Goal: Find specific page/section: Find specific page/section

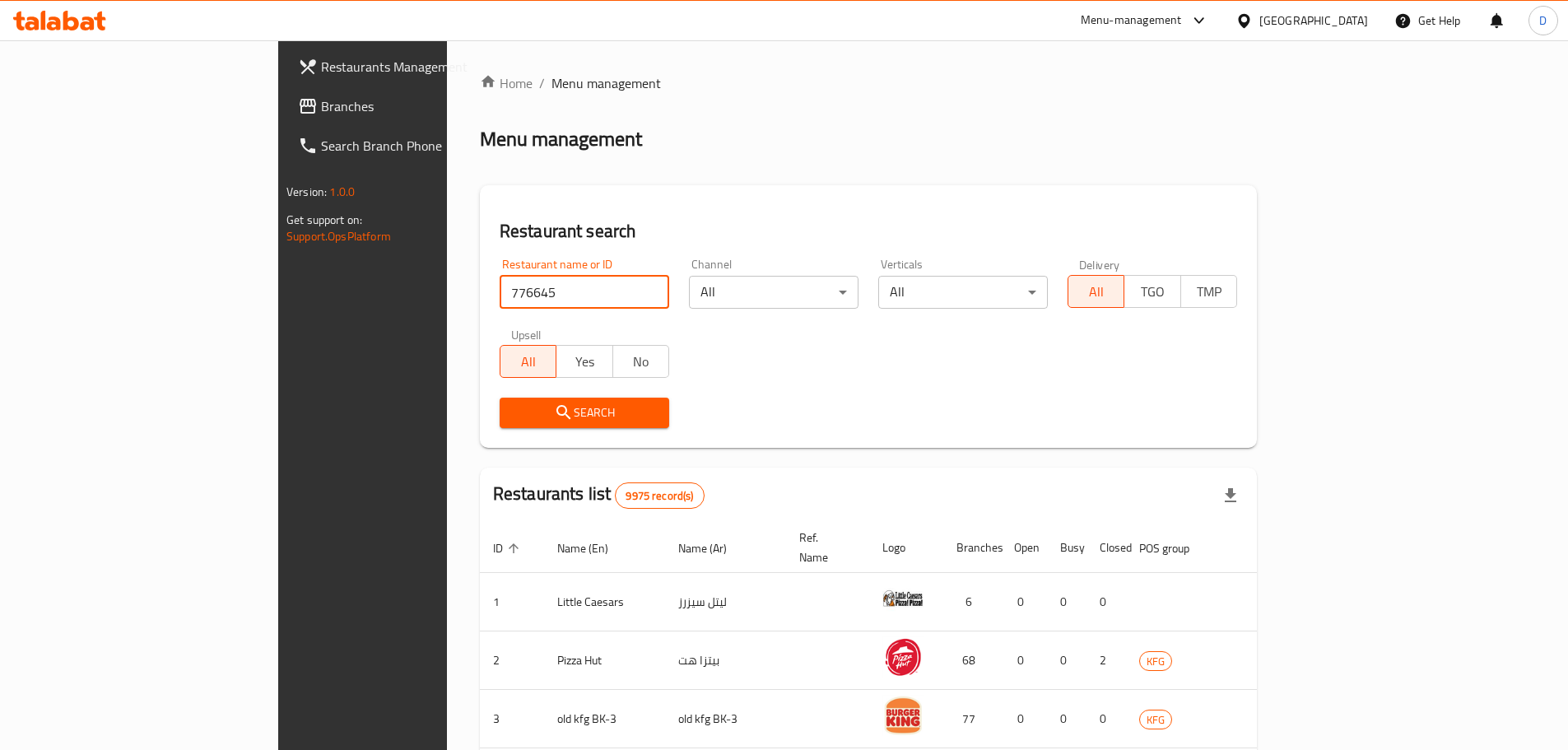
click button "Search" at bounding box center [584, 413] width 170 height 30
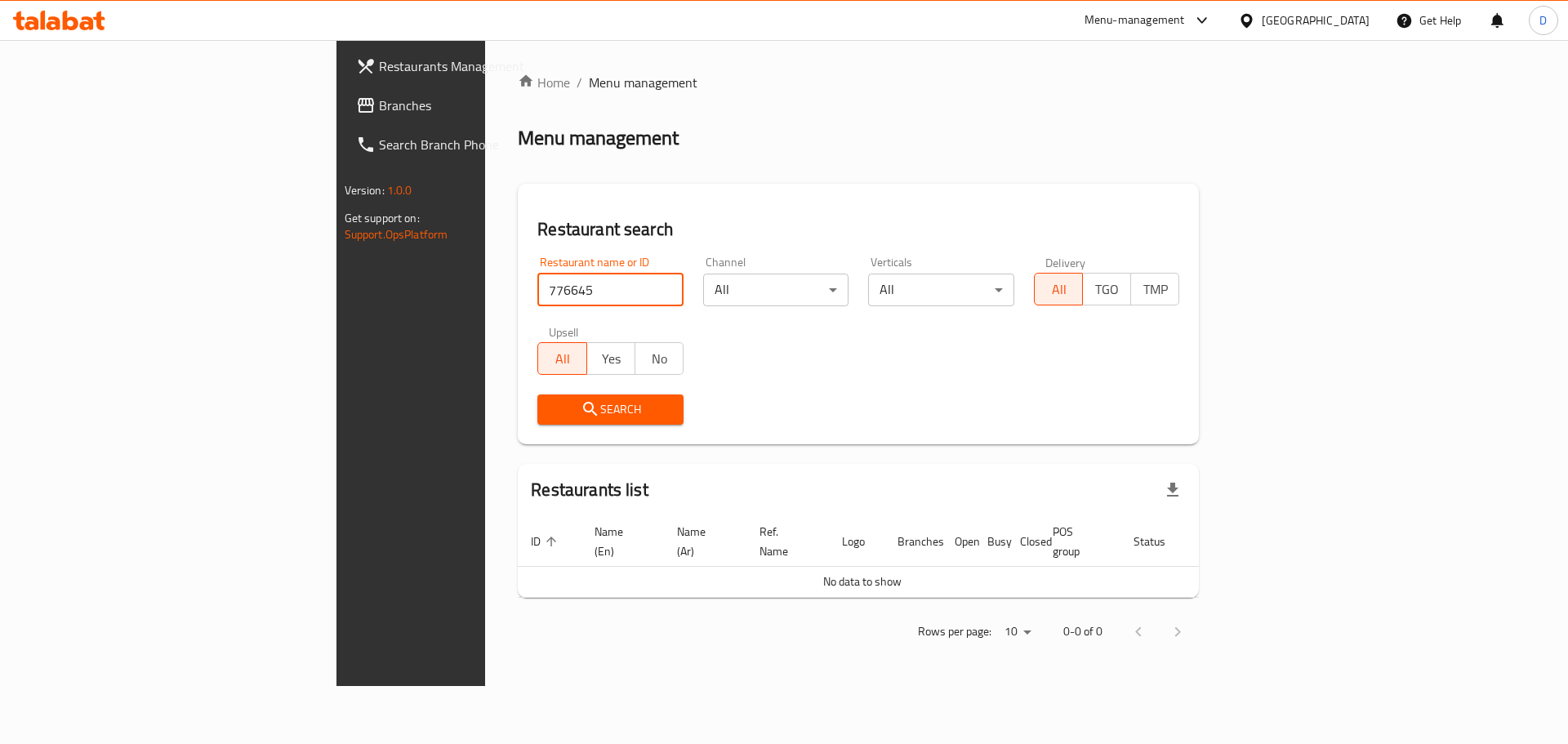
click at [537, 297] on input "776645" at bounding box center [610, 290] width 146 height 33
paste input "05395"
type input "705395"
click button "Search" at bounding box center [610, 410] width 146 height 30
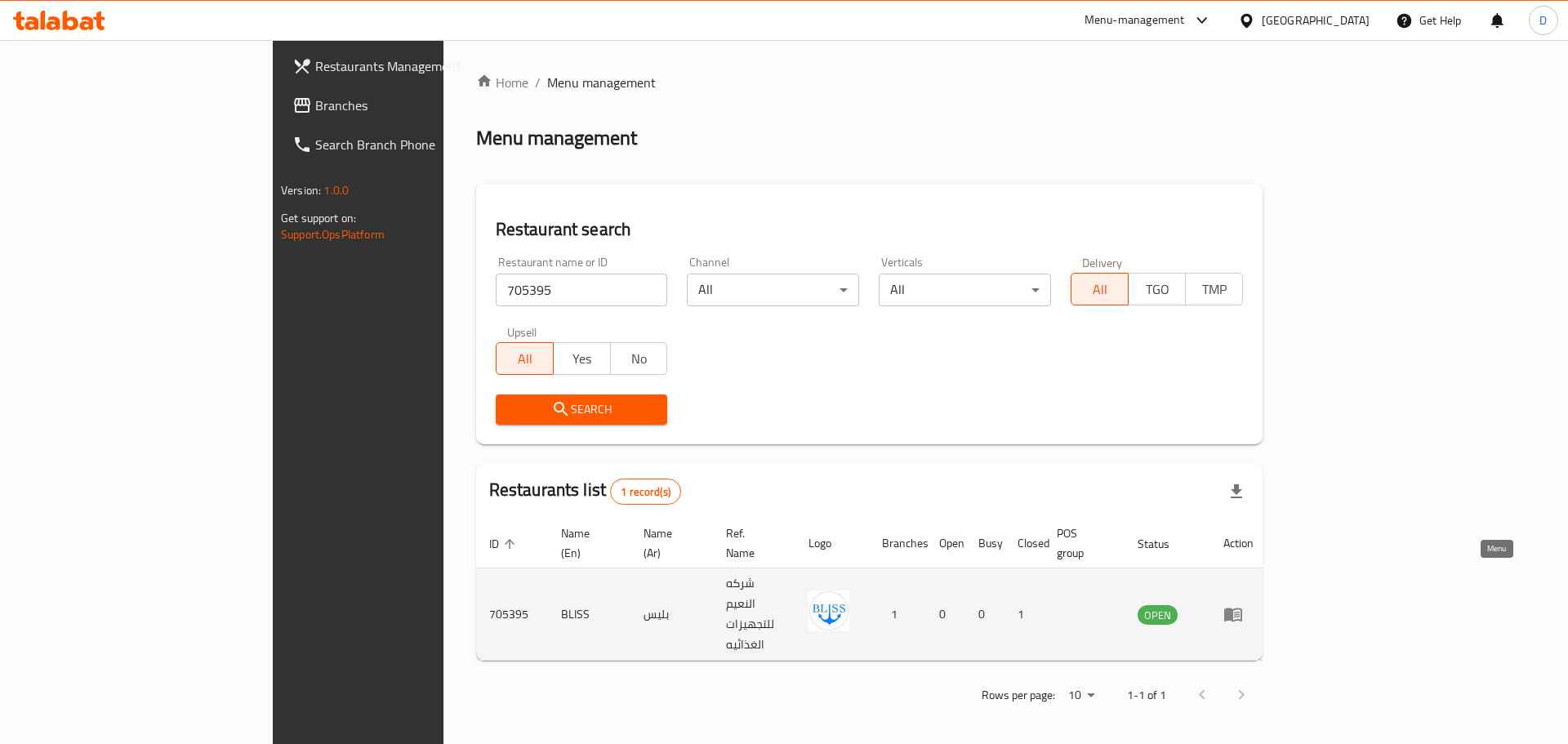
click at [1243, 604] on icon "enhanced table" at bounding box center [1234, 614] width 20 height 20
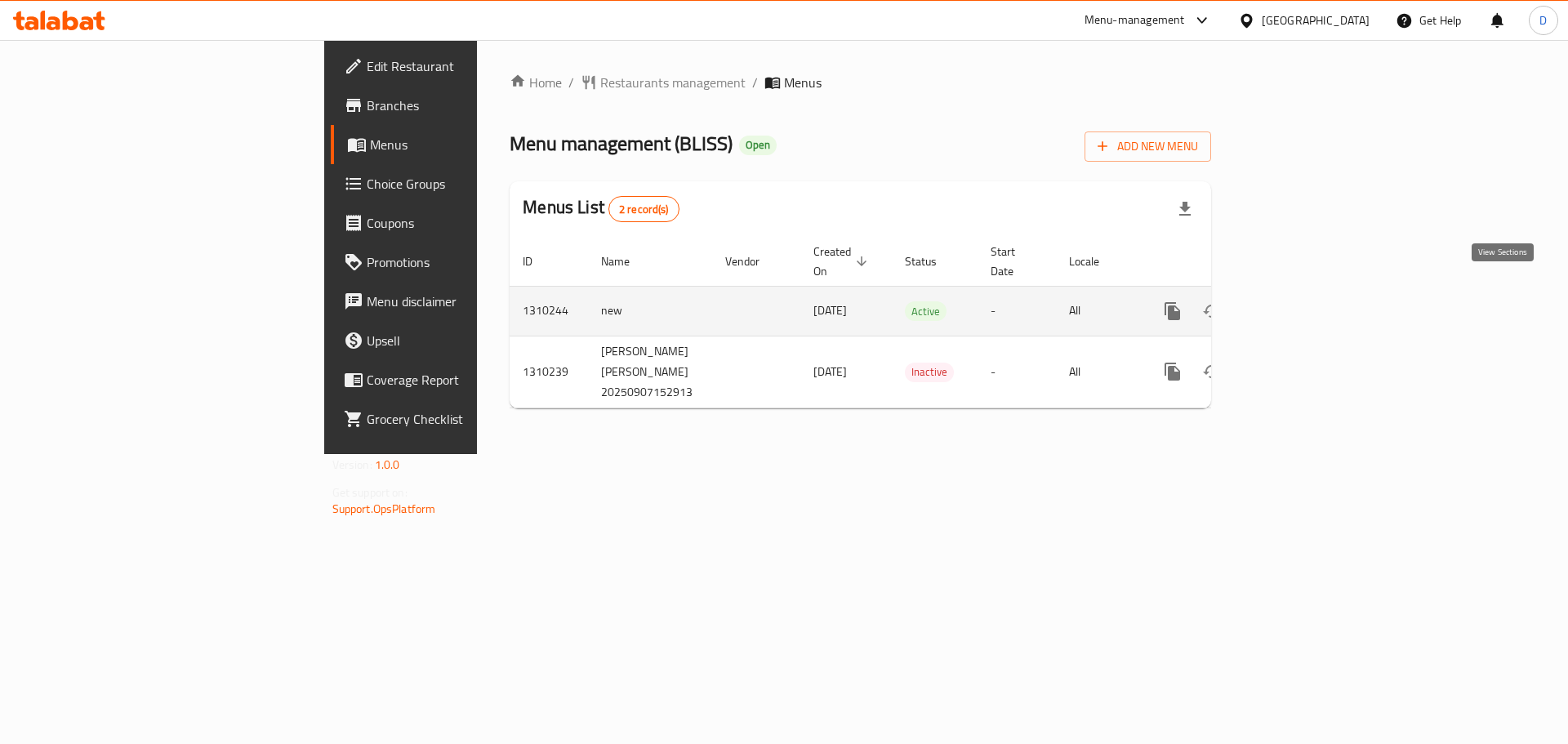
click at [1300, 302] on icon "enhanced table" at bounding box center [1290, 311] width 20 height 20
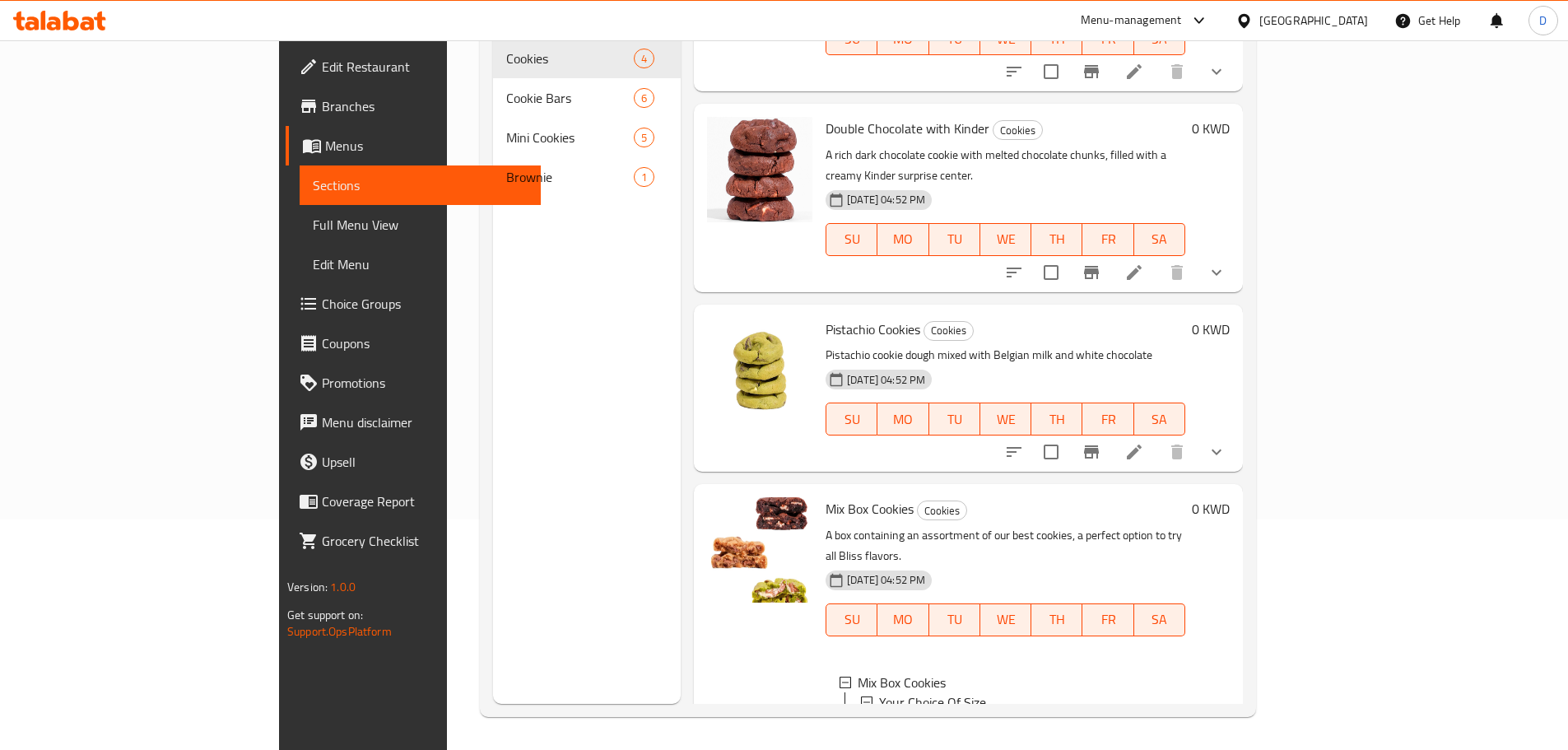
scroll to position [148, 0]
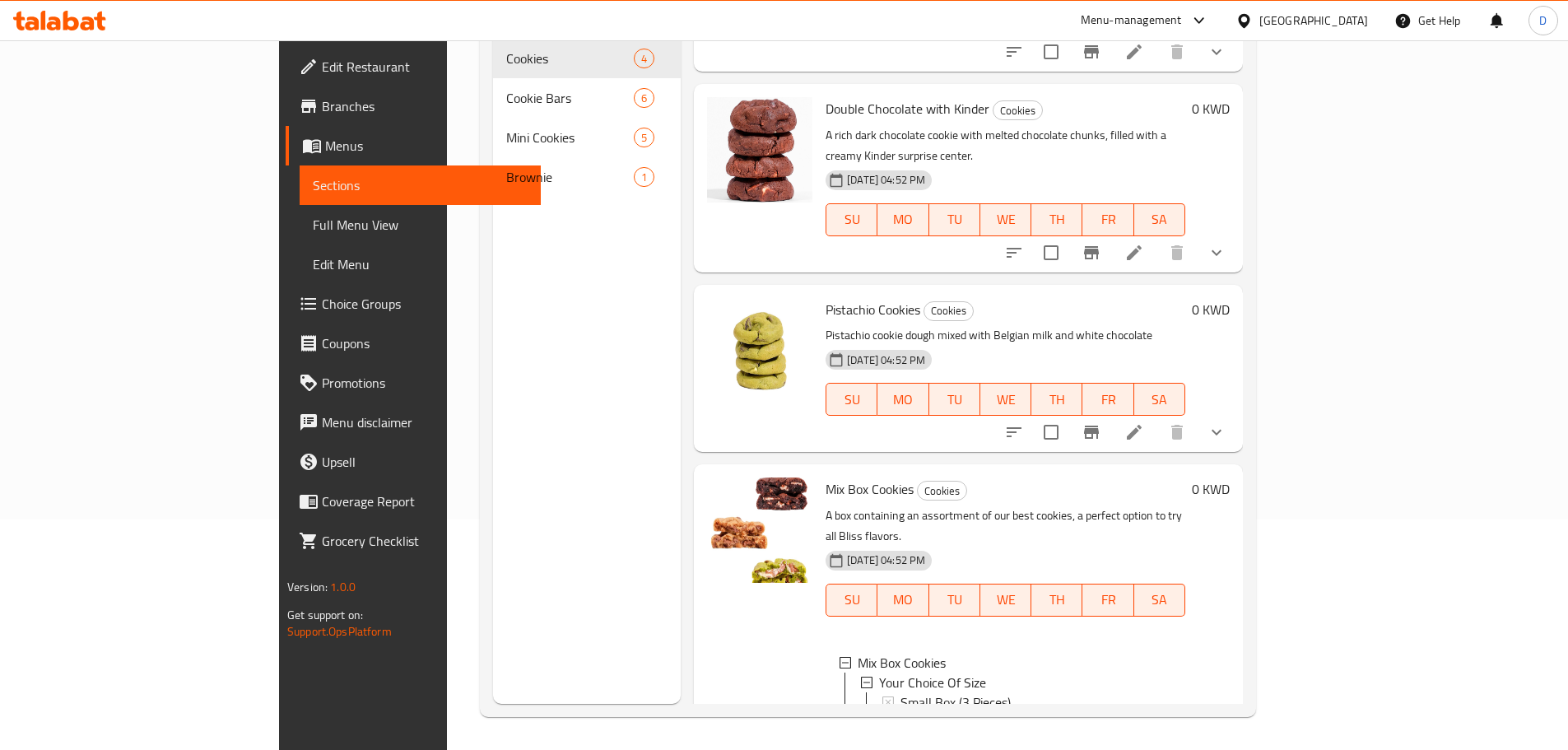
click at [1227, 748] on icon "show more" at bounding box center [1217, 758] width 20 height 20
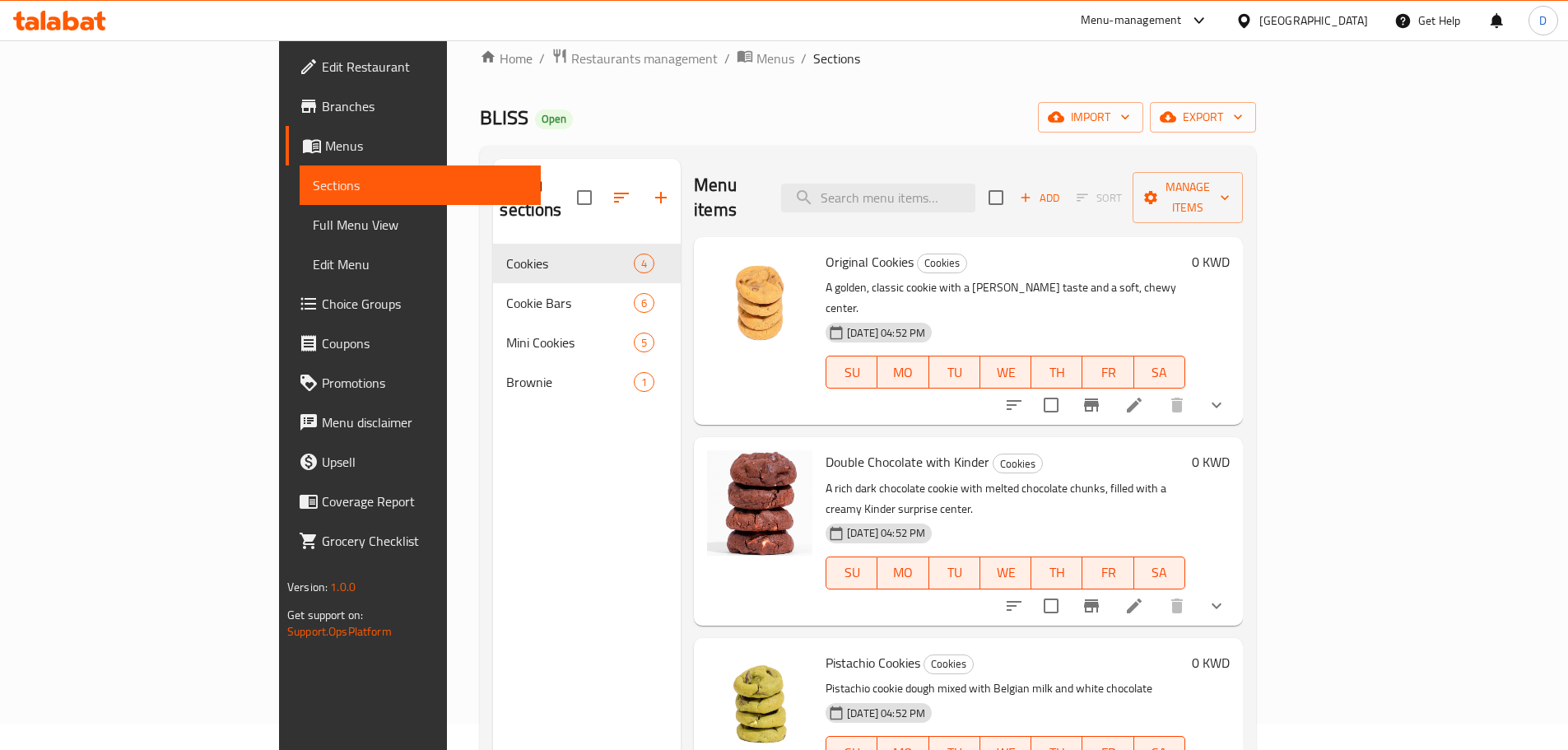
scroll to position [0, 0]
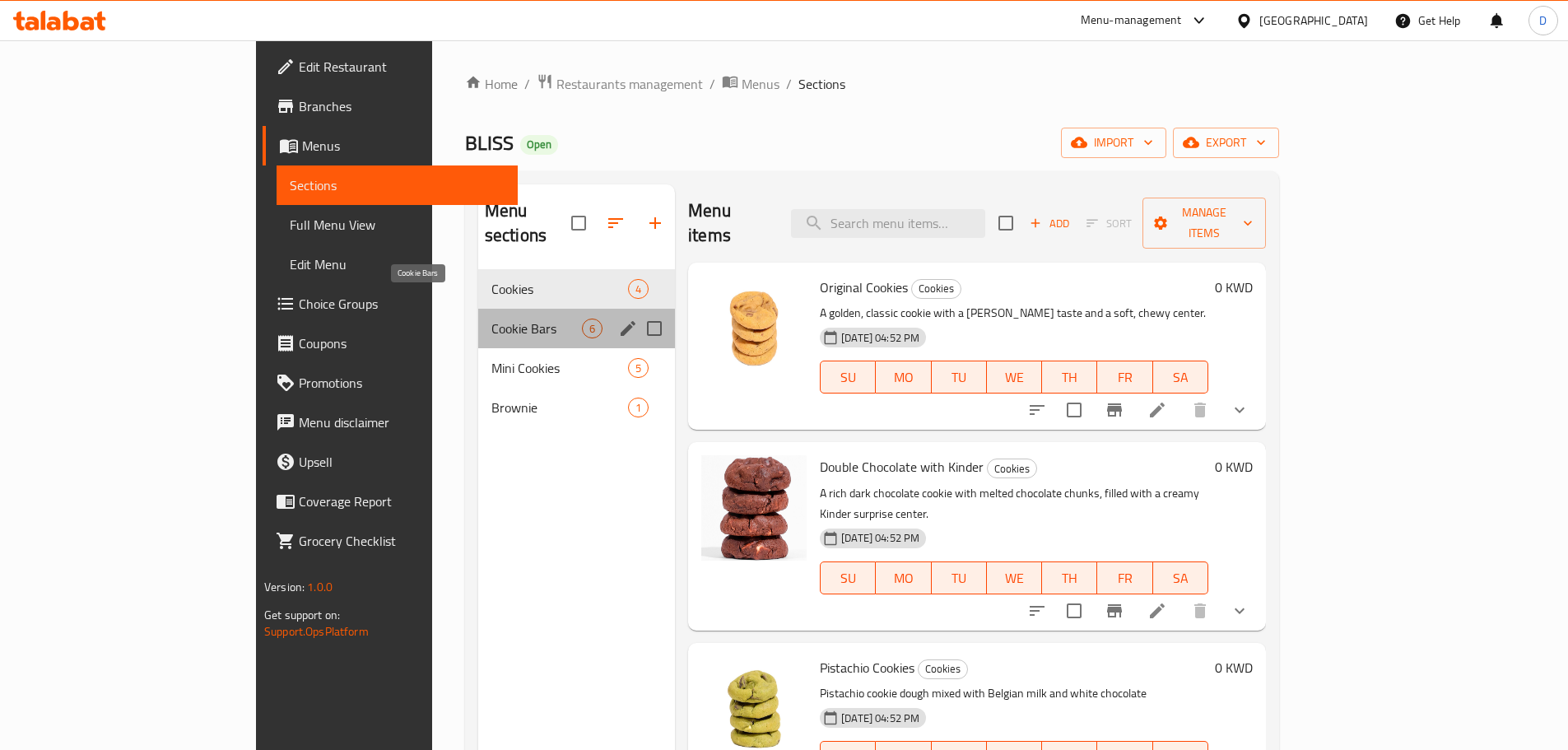
click at [491, 319] on span "Cookie Bars" at bounding box center [536, 329] width 91 height 20
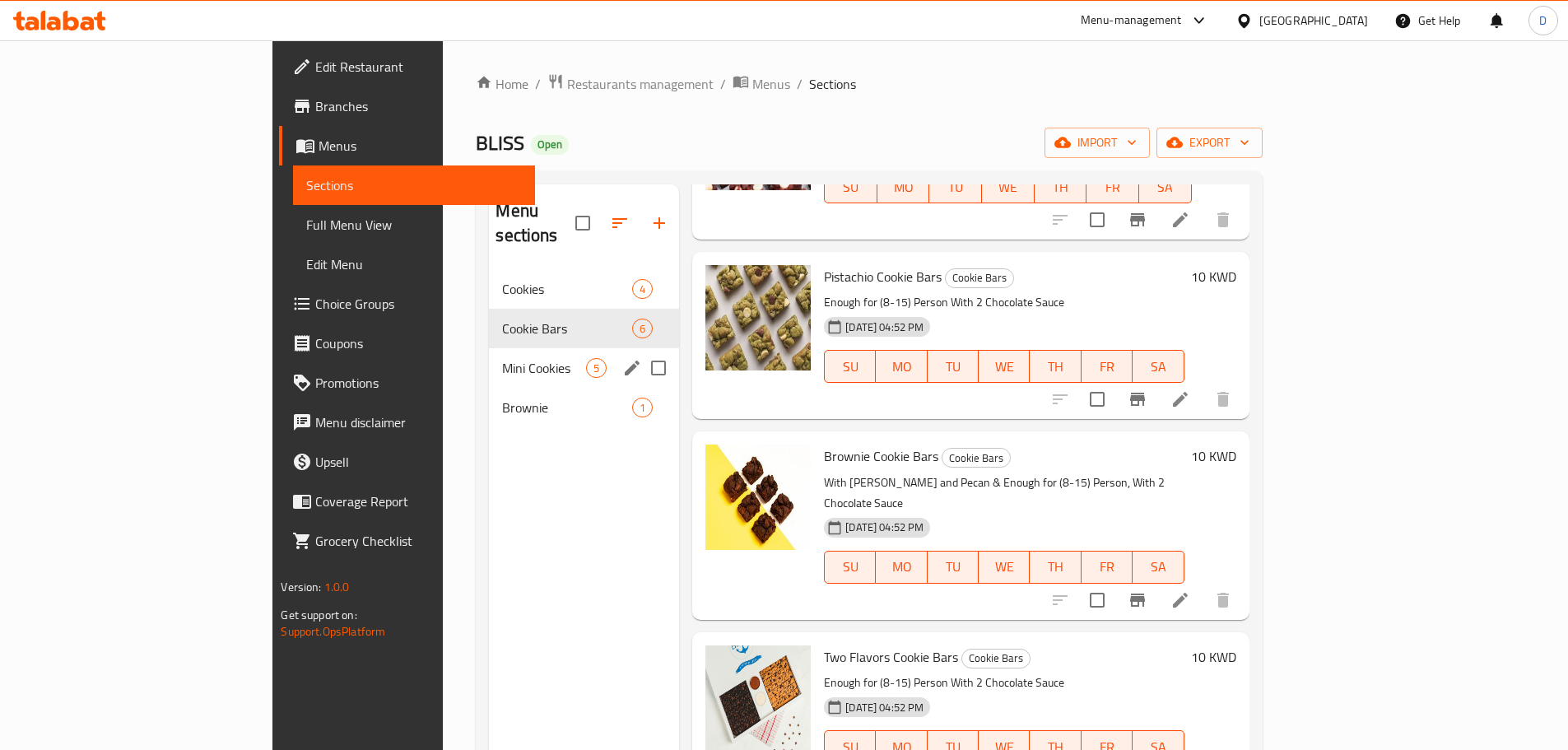
click at [502, 359] on span "Mini Cookies" at bounding box center [544, 368] width 84 height 20
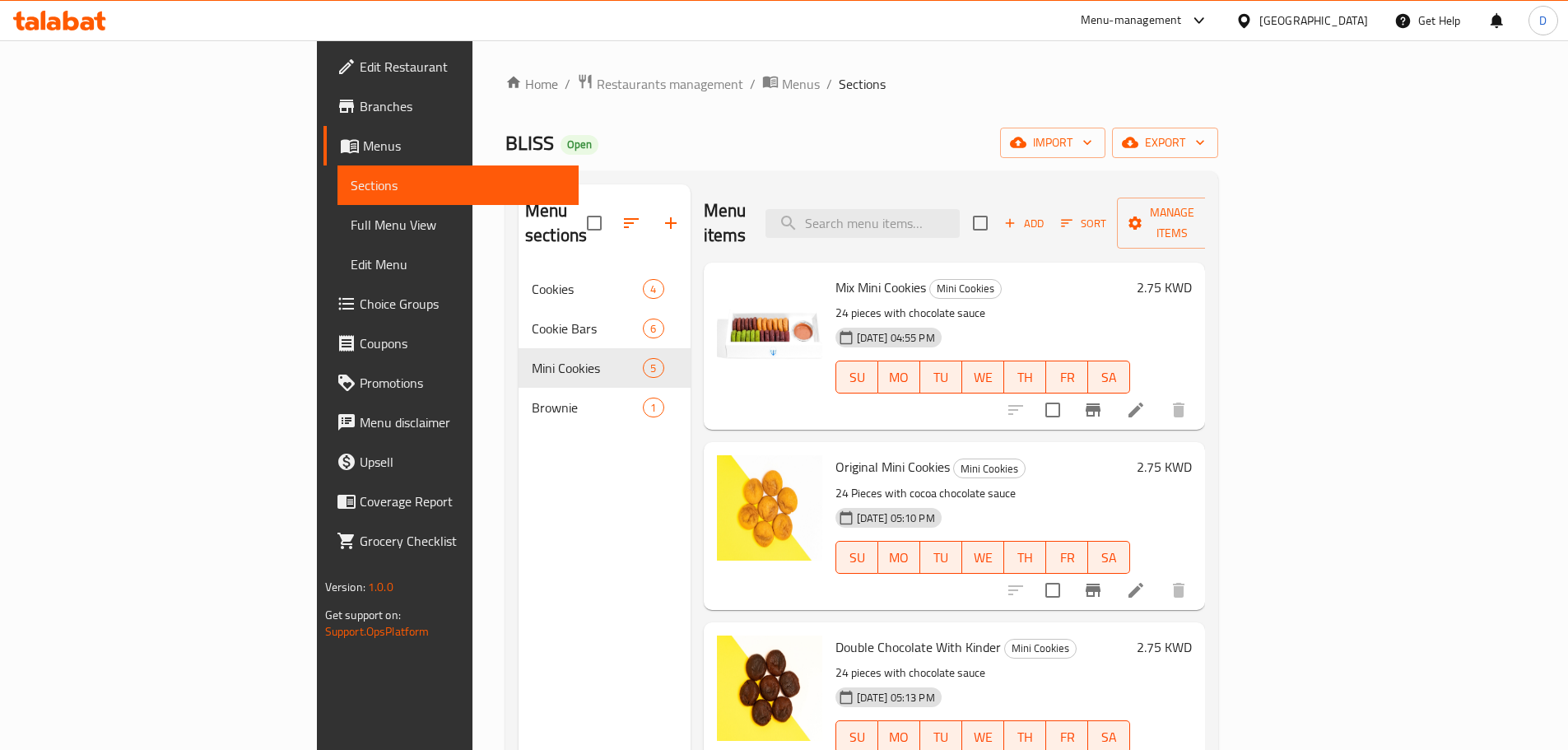
click at [531, 398] on span "Brownie" at bounding box center [587, 408] width 111 height 20
